Goal: Transaction & Acquisition: Purchase product/service

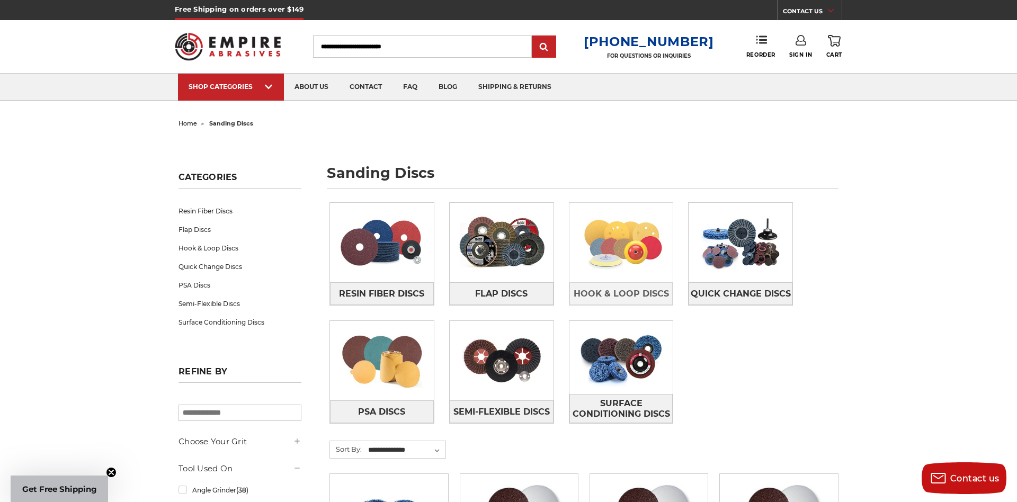
click at [618, 275] on img at bounding box center [621, 242] width 104 height 73
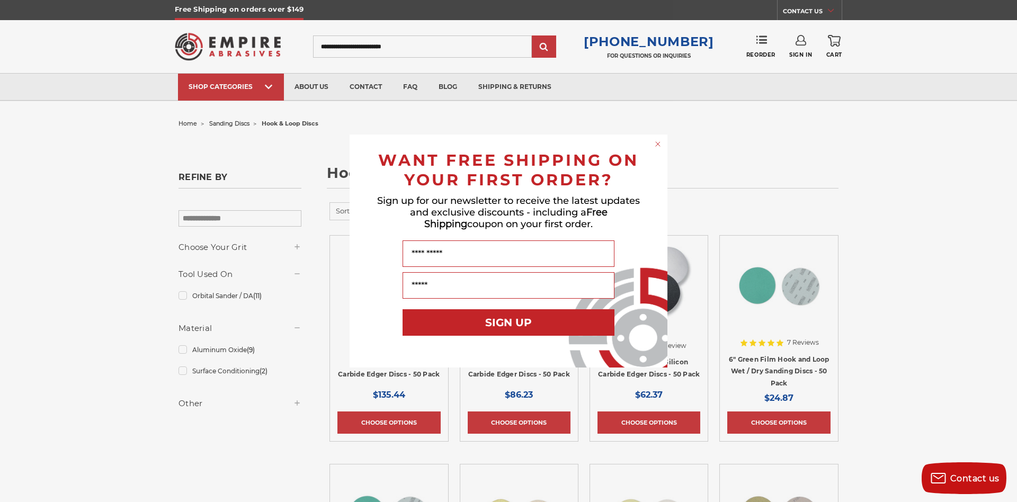
click at [659, 142] on circle "Close dialog" at bounding box center [658, 144] width 10 height 10
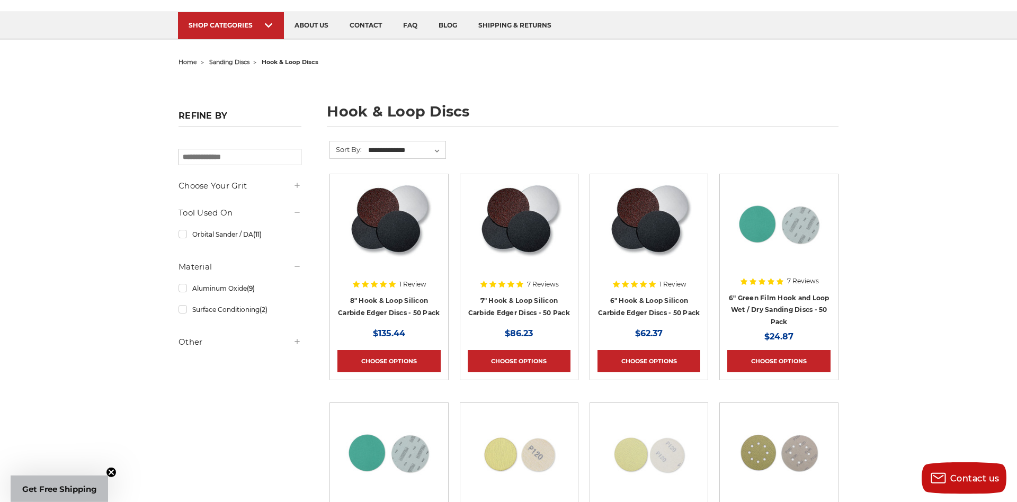
scroll to position [57, 0]
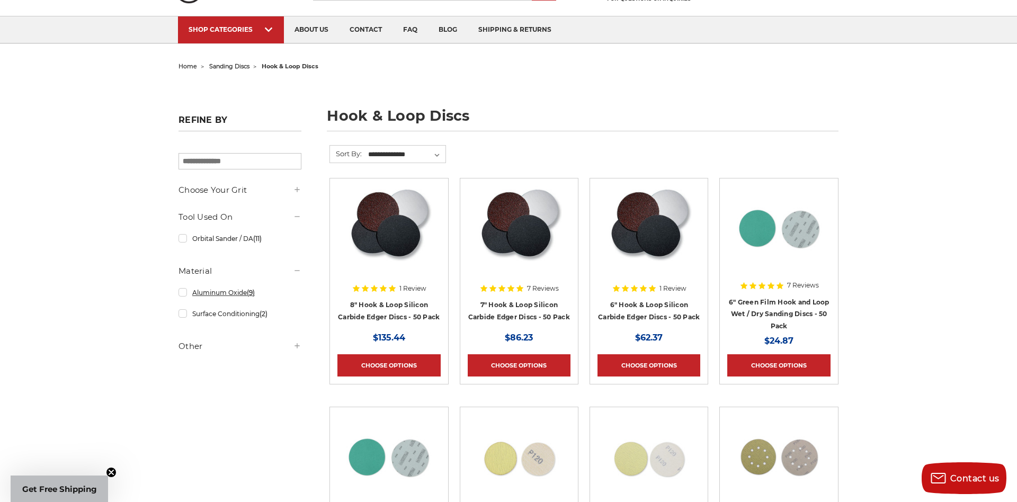
click at [228, 292] on link "Aluminum Oxide (9)" at bounding box center [239, 292] width 123 height 19
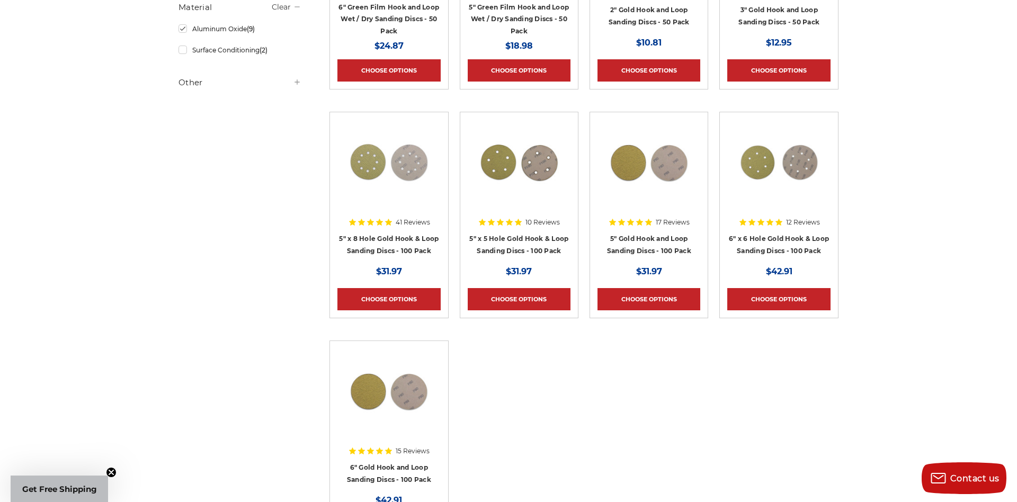
scroll to position [172, 0]
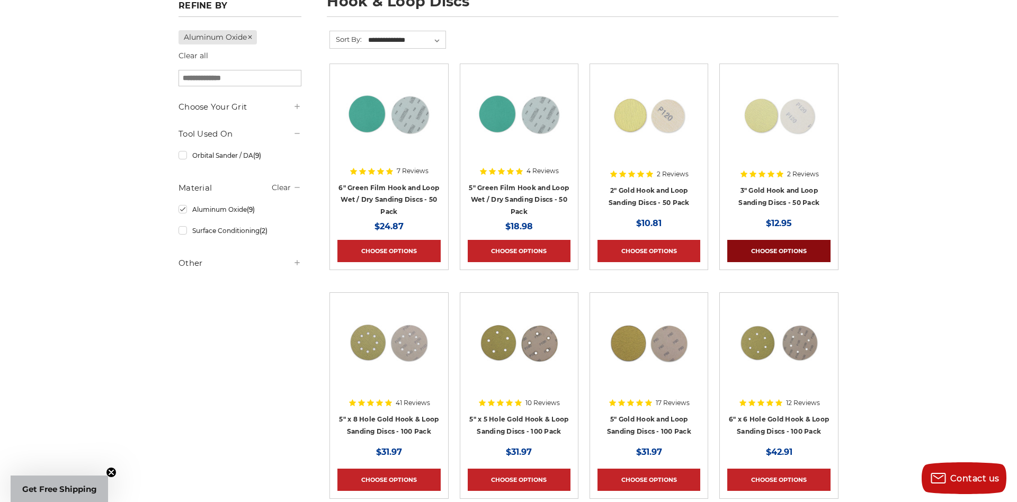
click at [769, 247] on link "Choose Options" at bounding box center [778, 251] width 103 height 22
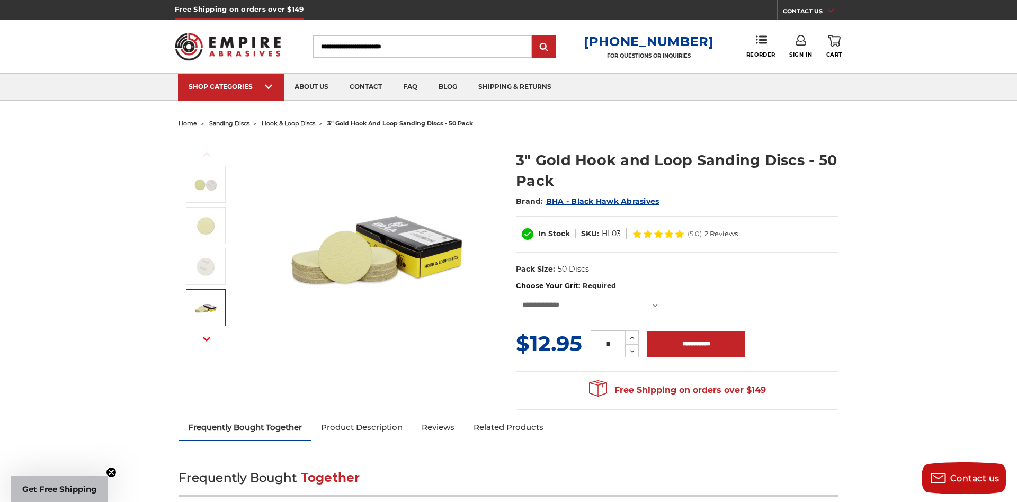
click at [208, 305] on img at bounding box center [205, 307] width 26 height 26
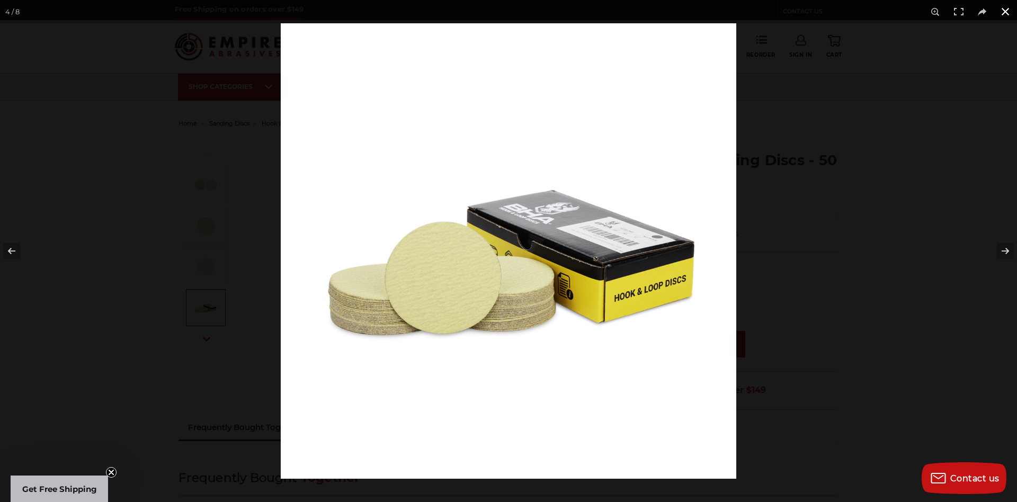
click at [1002, 14] on button at bounding box center [1004, 11] width 23 height 23
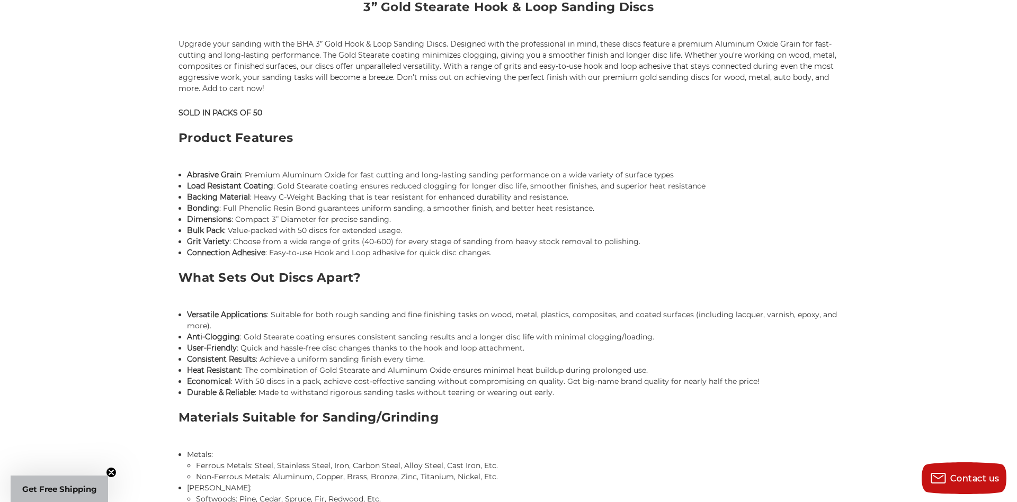
scroll to position [801, 0]
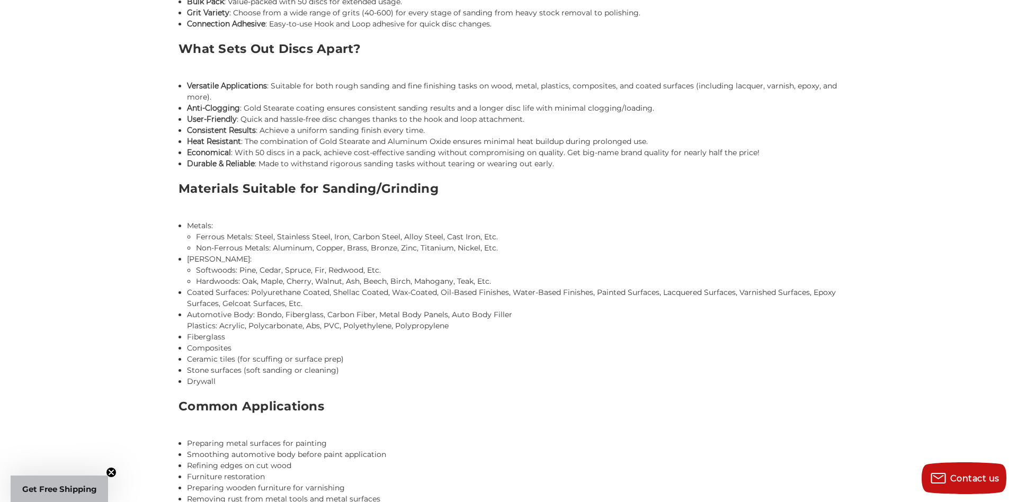
drag, startPoint x: 339, startPoint y: 251, endPoint x: 361, endPoint y: 246, distance: 21.8
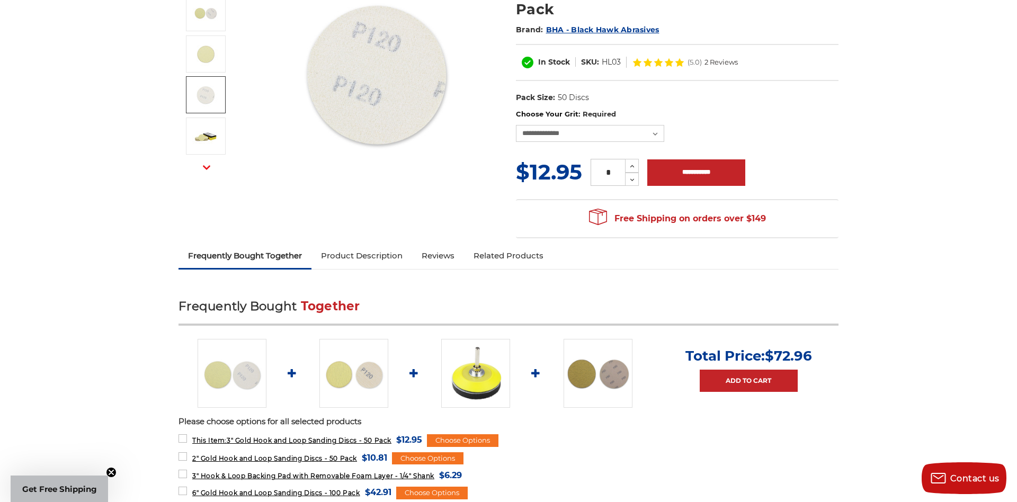
scroll to position [0, 0]
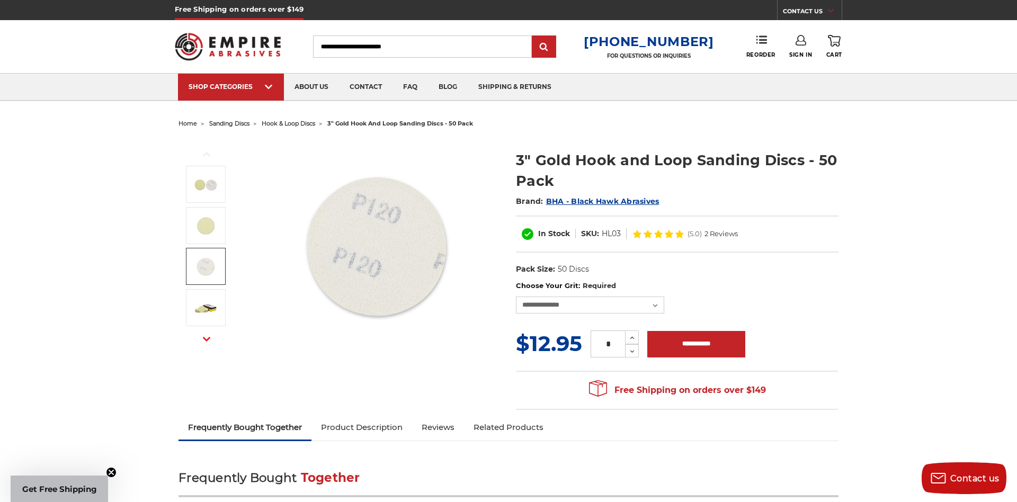
click at [383, 39] on input "Search" at bounding box center [422, 46] width 219 height 22
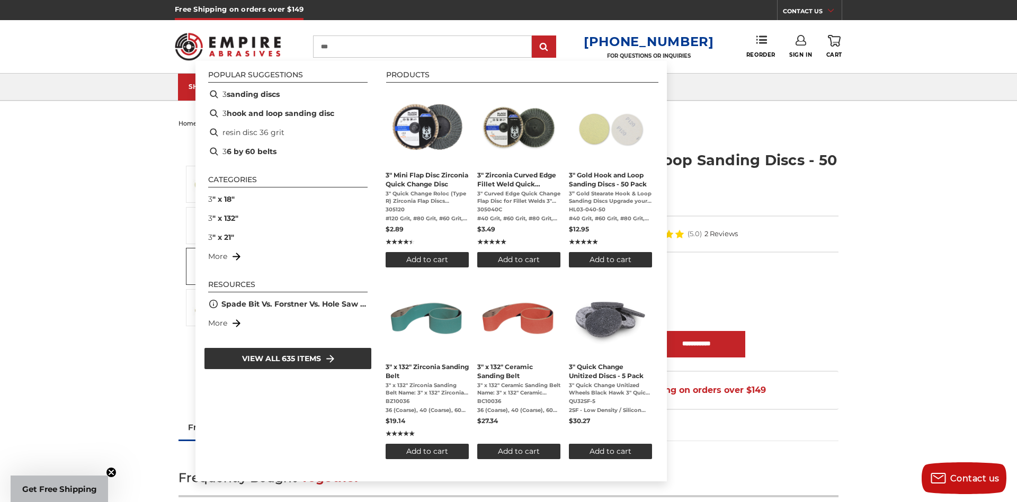
type input "****"
